Goal: Find specific page/section: Find specific page/section

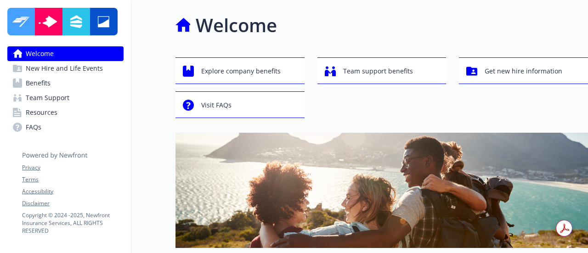
click at [47, 84] on span "Benefits" at bounding box center [38, 83] width 25 height 15
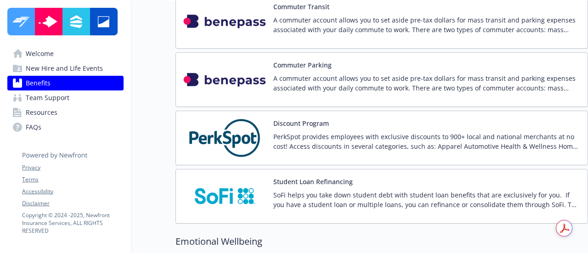
scroll to position [1588, 0]
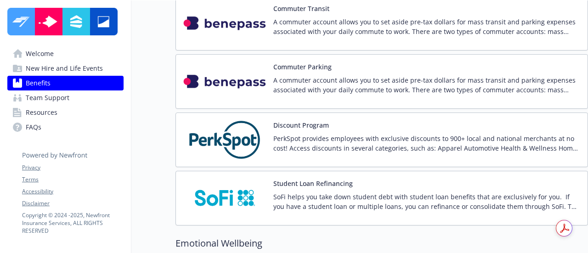
click at [52, 96] on span "Team Support" at bounding box center [48, 97] width 44 height 15
